Goal: Communication & Community: Answer question/provide support

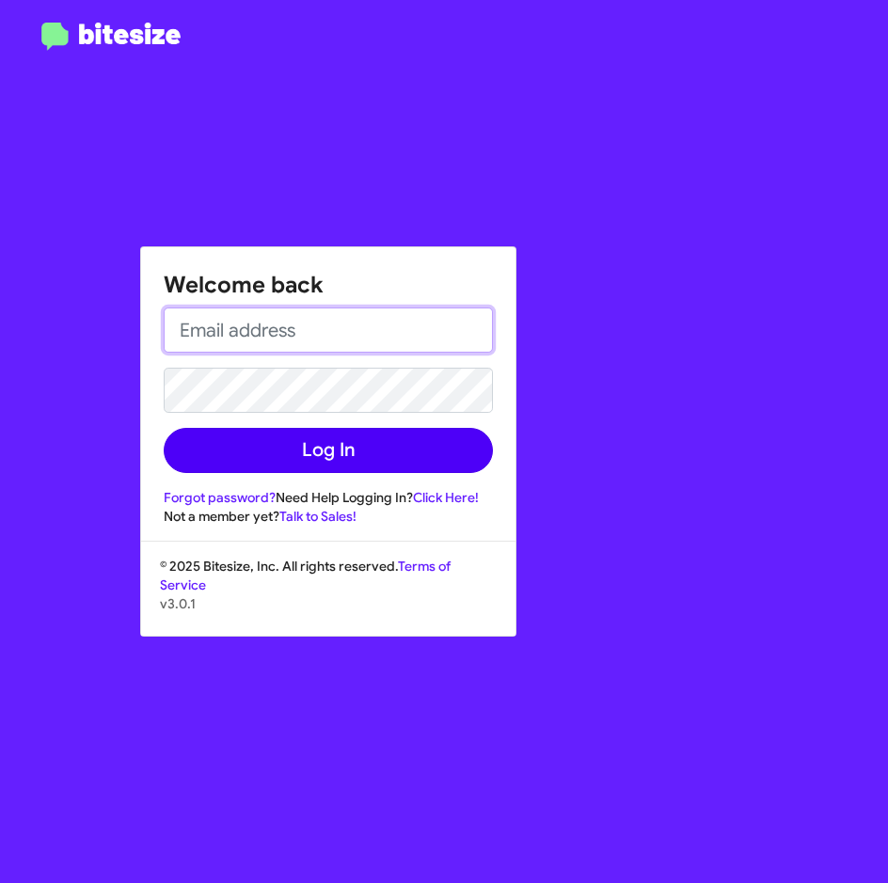
type input "[EMAIL_ADDRESS][PERSON_NAME][DOMAIN_NAME]"
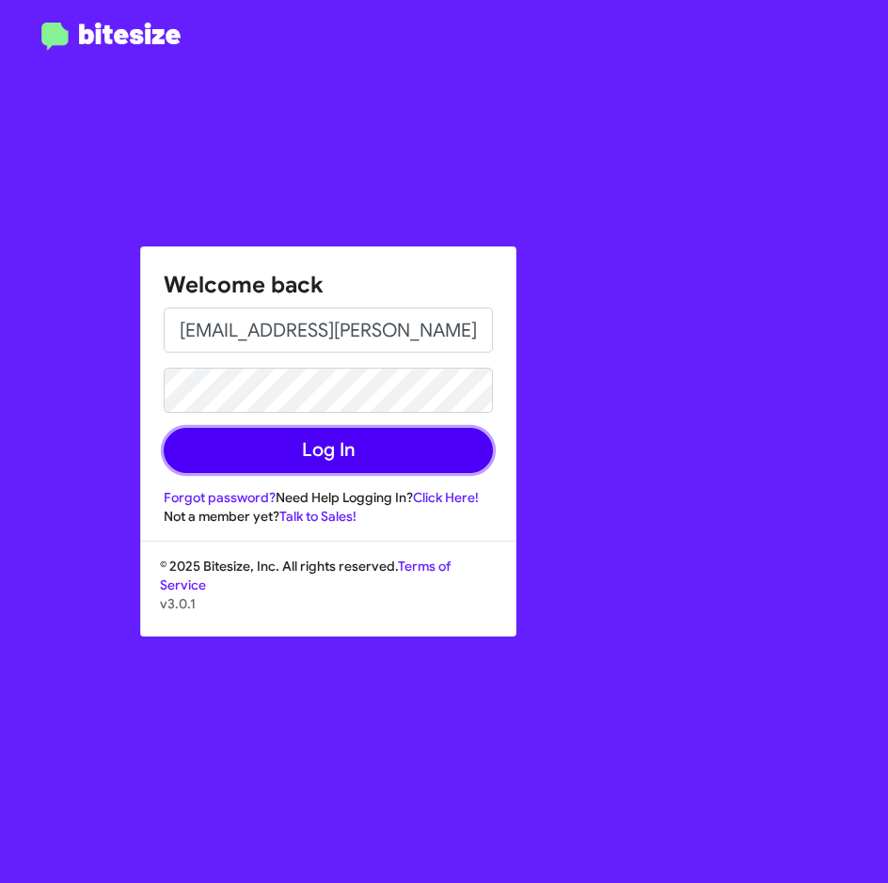
click at [246, 443] on button "Log In" at bounding box center [328, 450] width 329 height 45
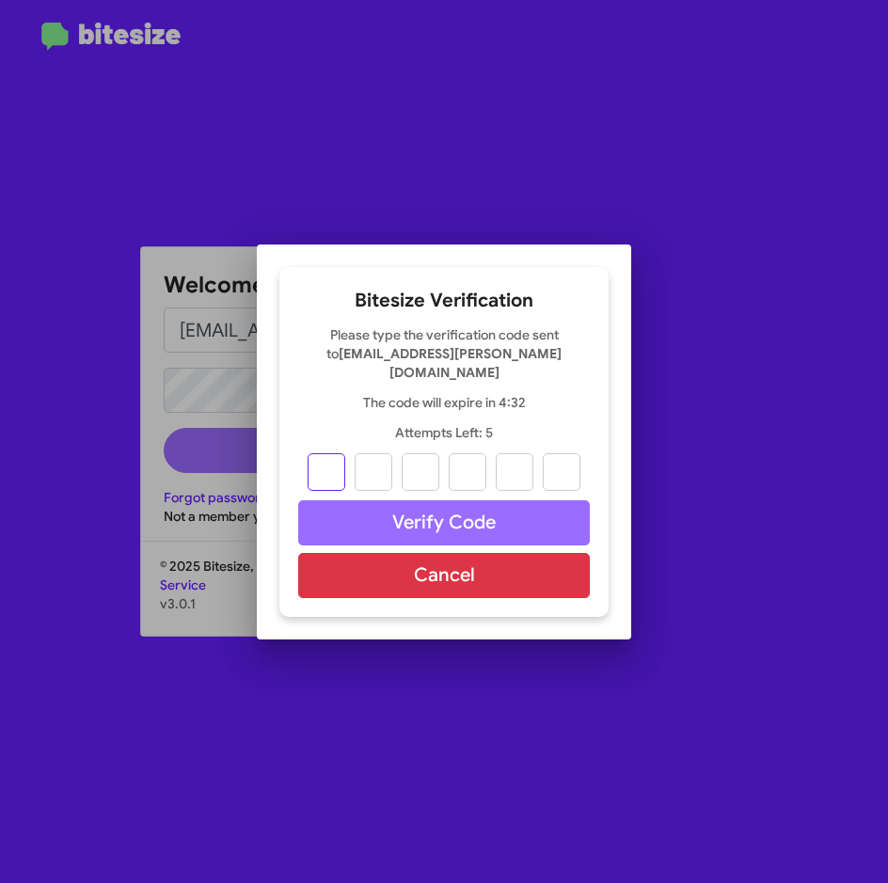
click at [335, 464] on input "text" at bounding box center [327, 472] width 38 height 38
paste input "2"
type input "6"
type input "9"
type input "7"
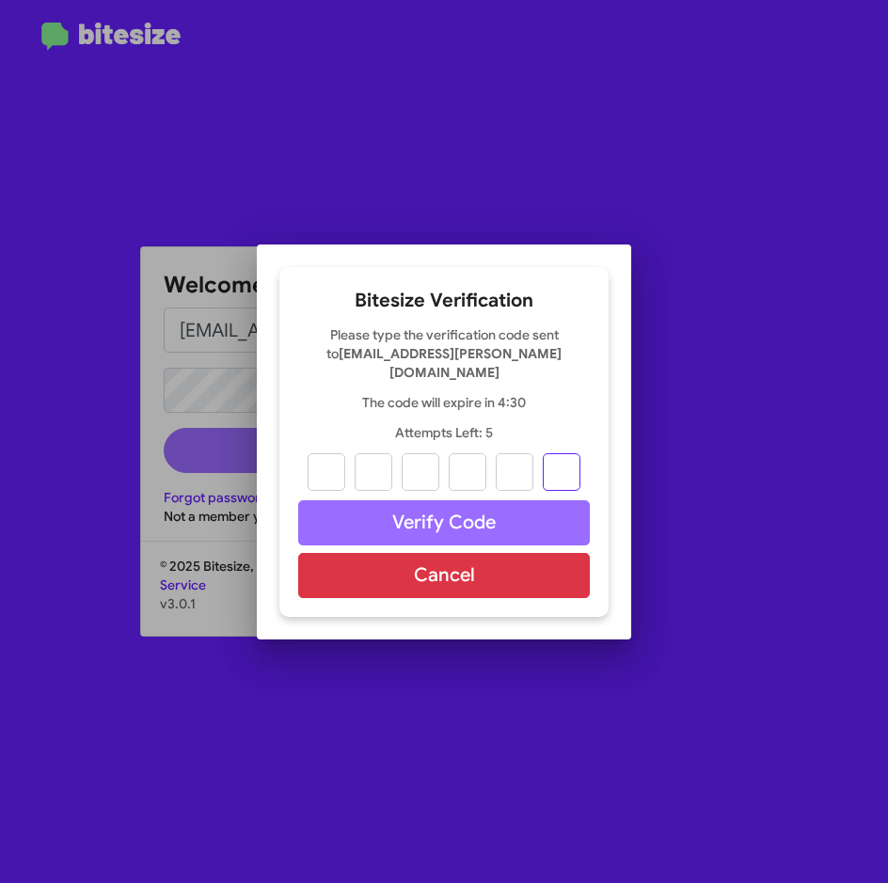
type input "9"
type input "3"
type input "2"
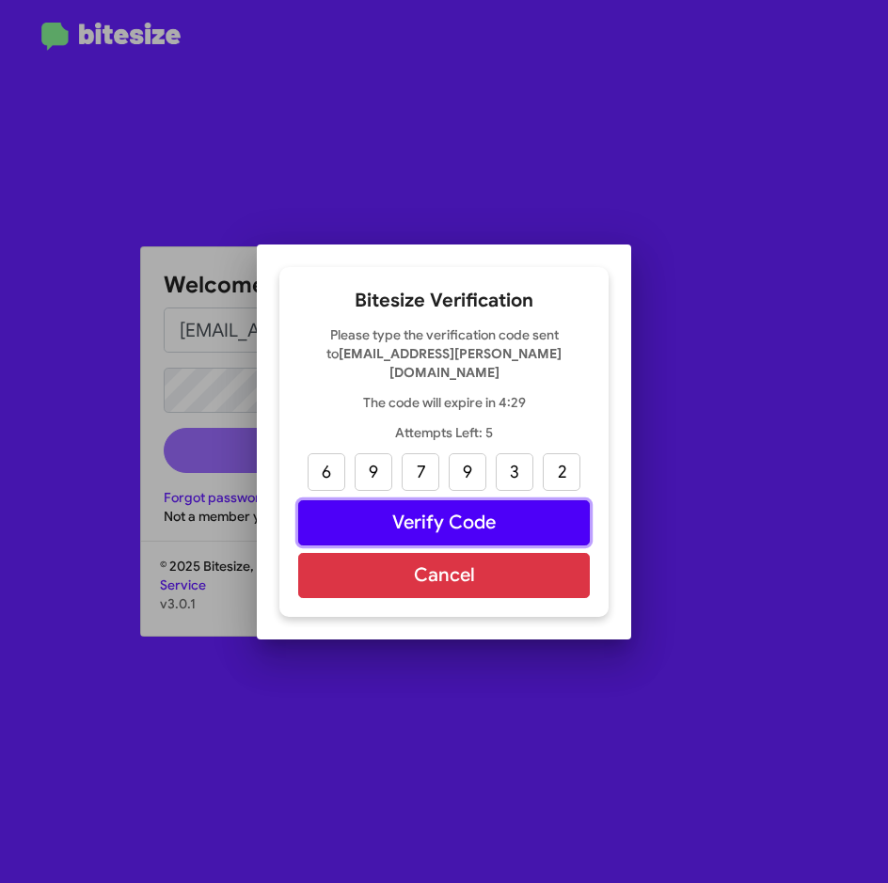
click at [381, 506] on button "Verify Code" at bounding box center [444, 522] width 292 height 45
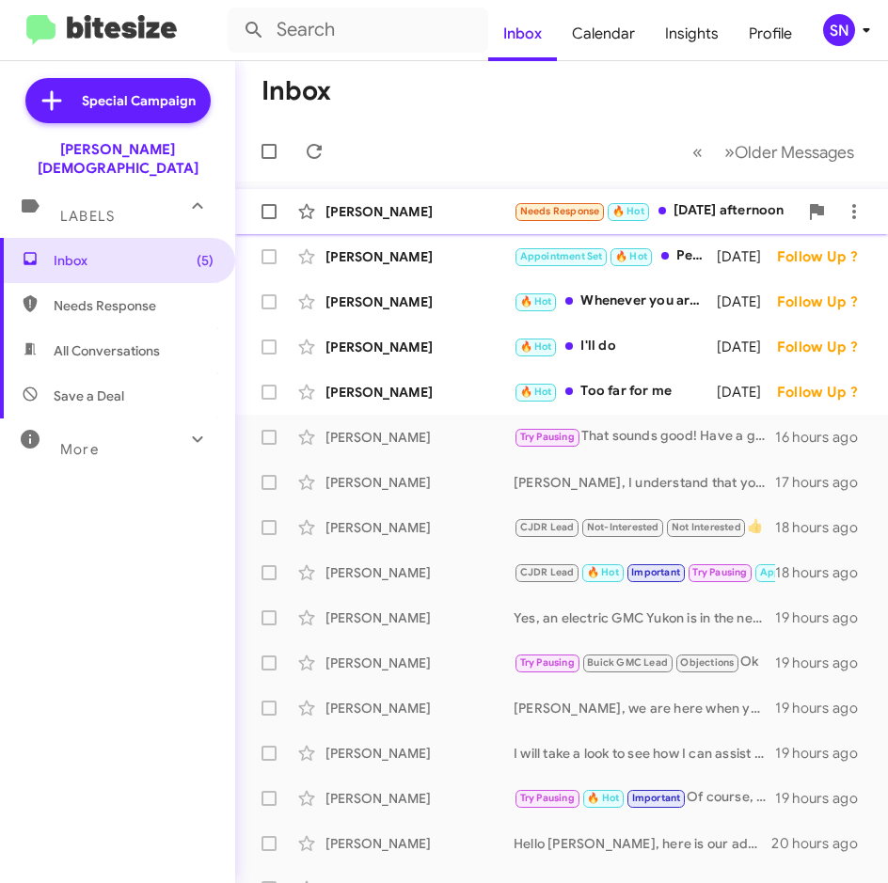
click at [352, 204] on div "[PERSON_NAME]" at bounding box center [419, 211] width 188 height 19
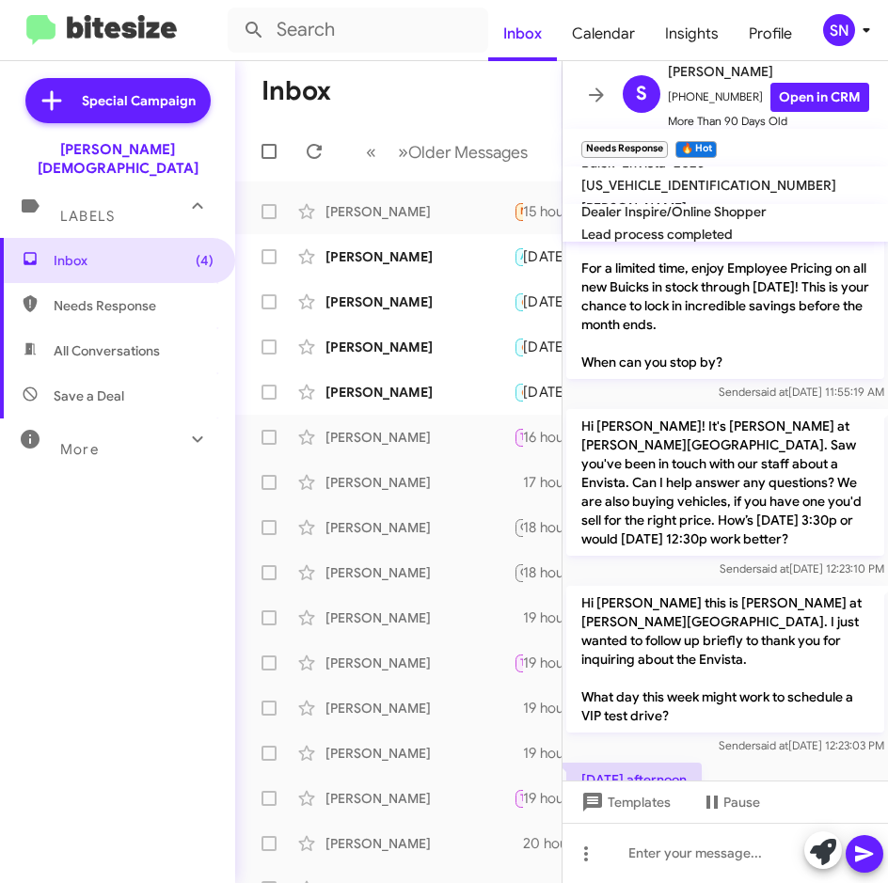
scroll to position [732, 0]
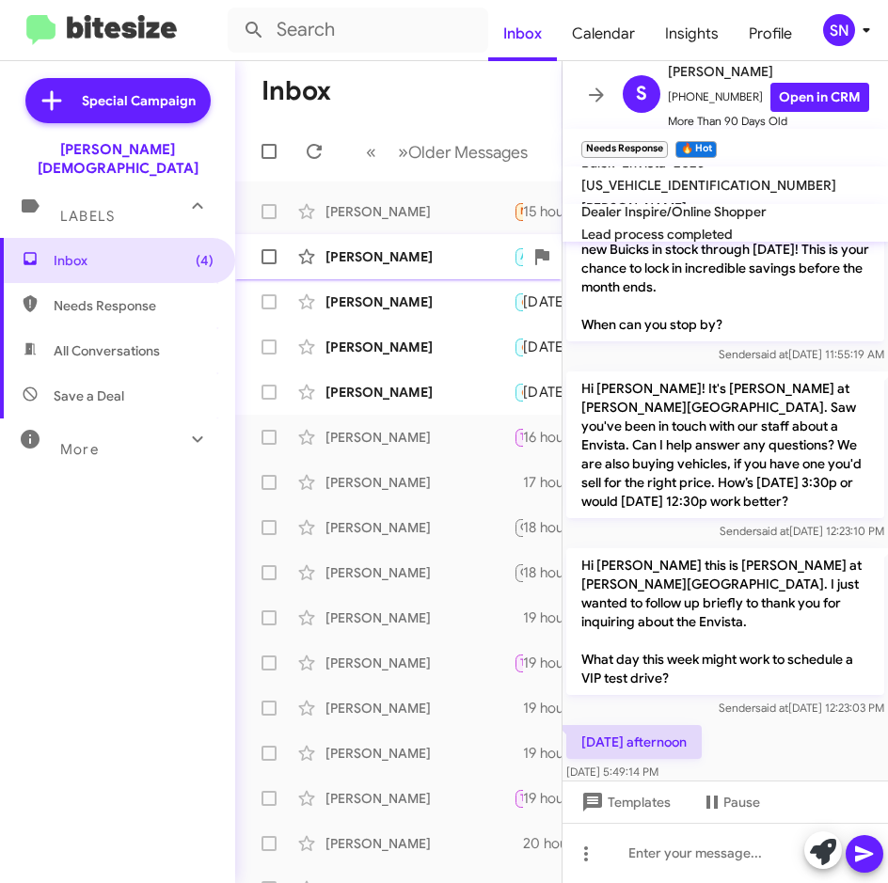
click at [403, 271] on div "[PERSON_NAME] Appointment Set 🔥 Hot Perfect. [DATE] Follow Up ?" at bounding box center [398, 257] width 296 height 38
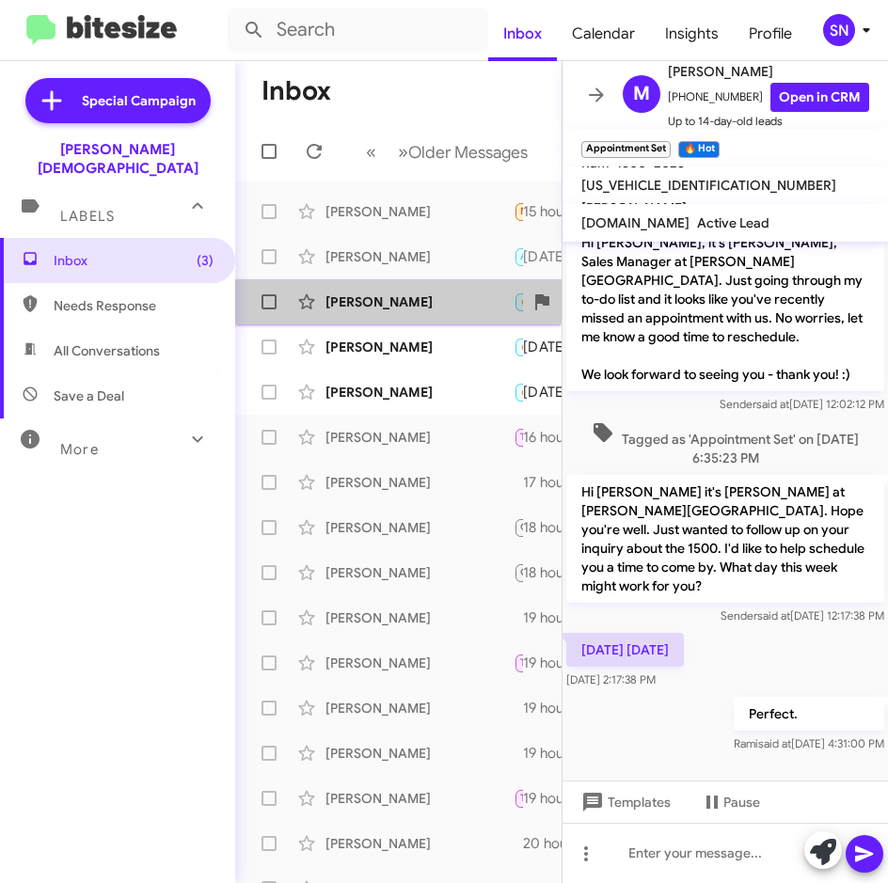
click at [417, 315] on div "[PERSON_NAME] 🔥 Hot Whenever you are ready [DATE] Follow Up ?" at bounding box center [398, 302] width 296 height 38
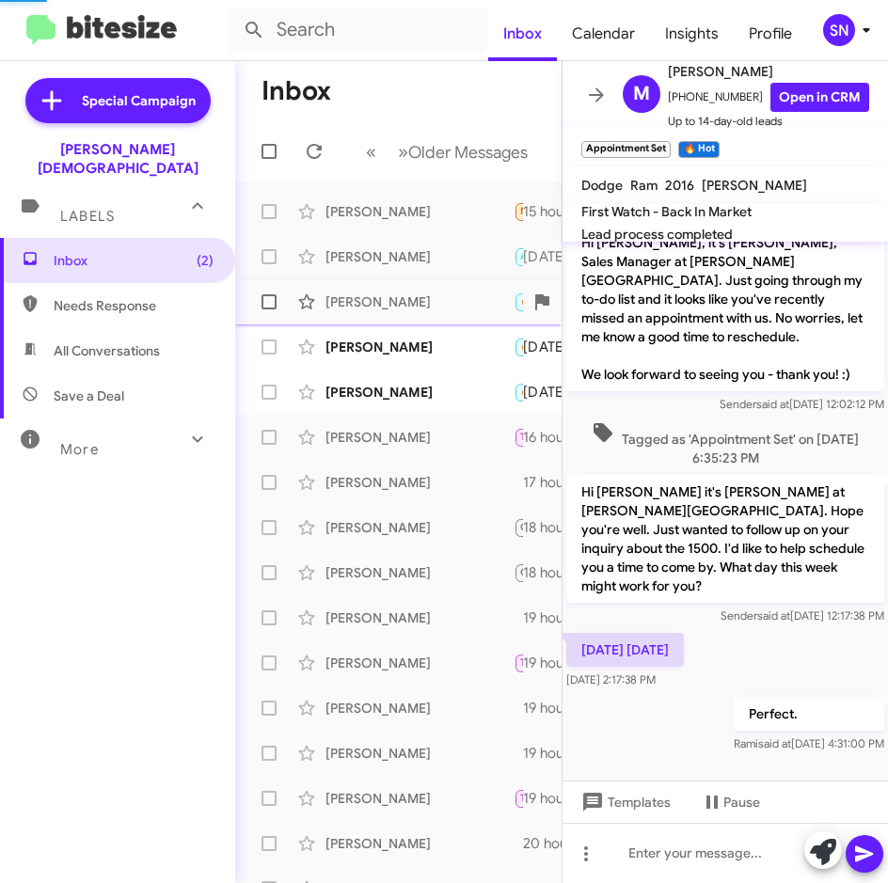
scroll to position [268, 0]
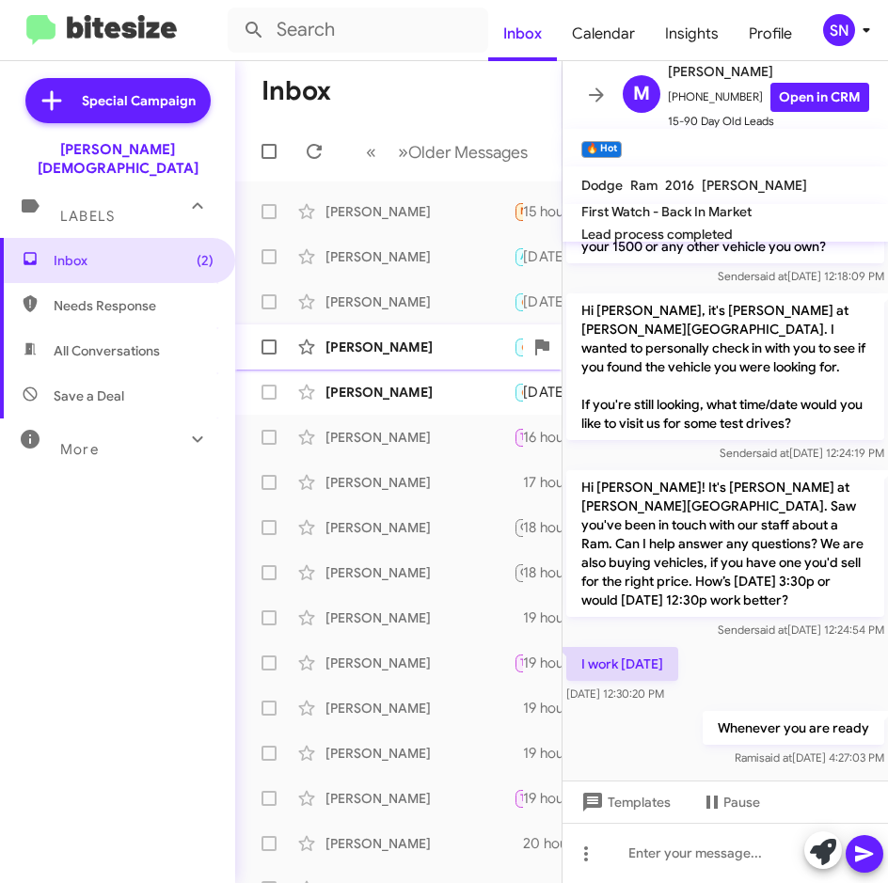
click at [404, 341] on div "[PERSON_NAME]" at bounding box center [419, 347] width 188 height 19
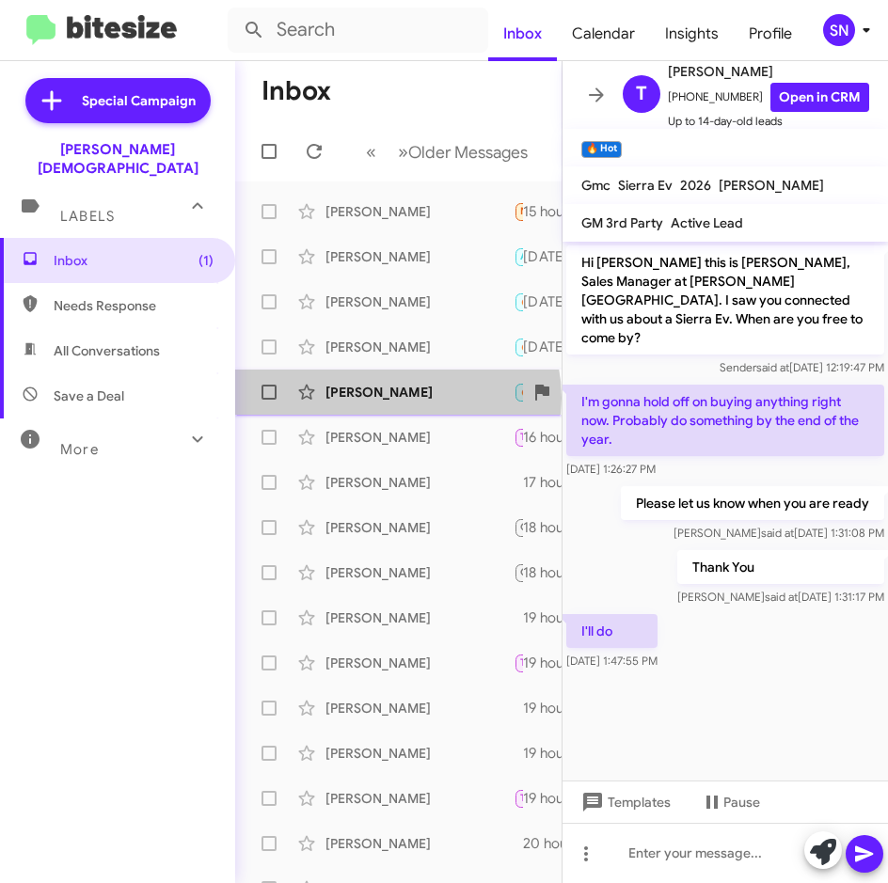
click at [397, 398] on div "[PERSON_NAME]" at bounding box center [419, 392] width 188 height 19
